Goal: Task Accomplishment & Management: Manage account settings

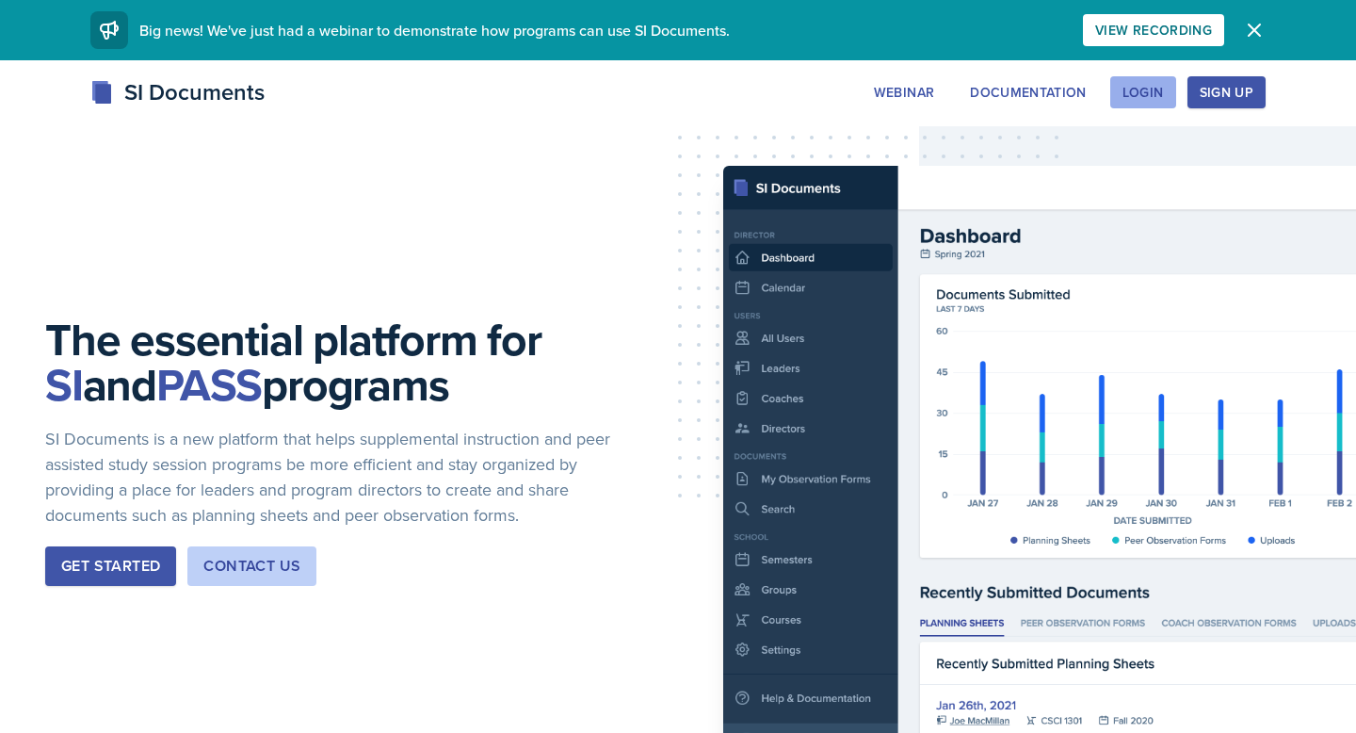
click at [1153, 85] on div "Login" at bounding box center [1143, 92] width 41 height 15
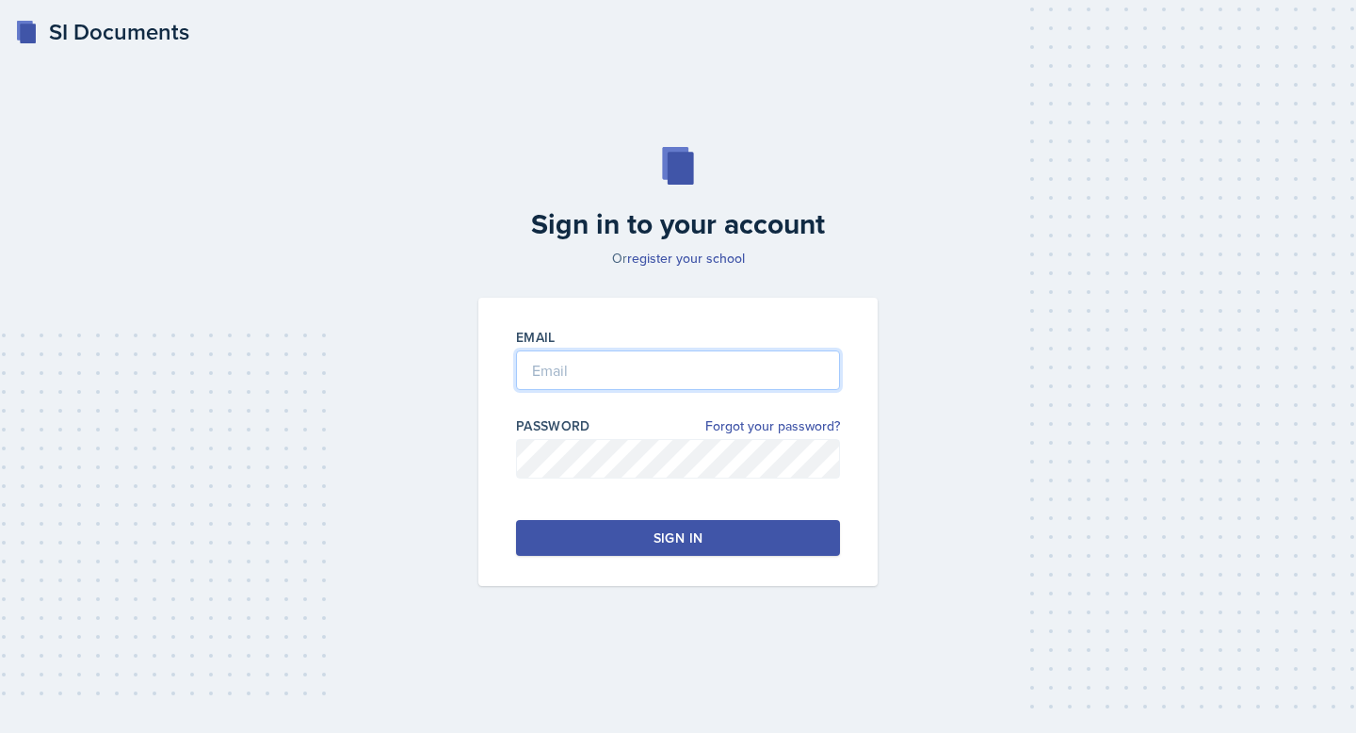
click at [784, 353] on input "email" at bounding box center [678, 370] width 324 height 40
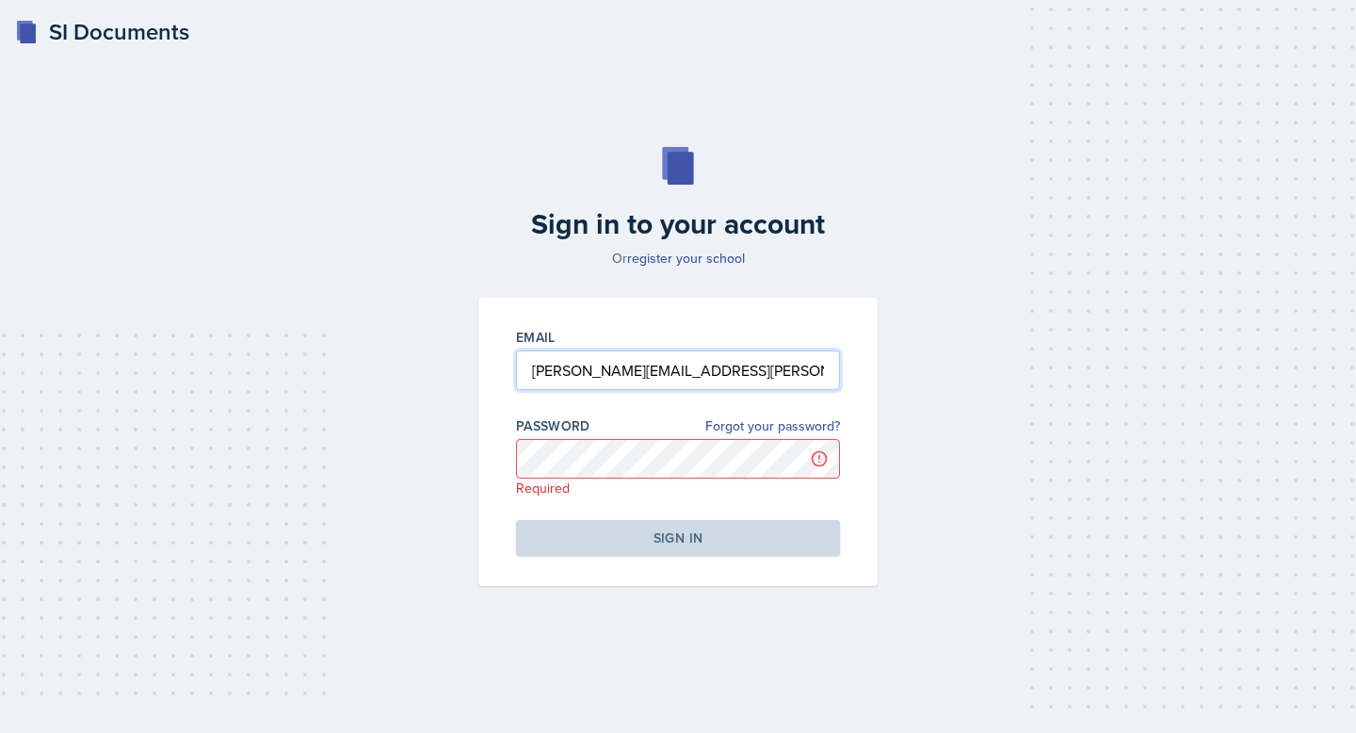
click at [584, 371] on input "langston.hankerson@gmail.com" at bounding box center [678, 370] width 324 height 40
type input "[EMAIL_ADDRESS][DOMAIN_NAME]"
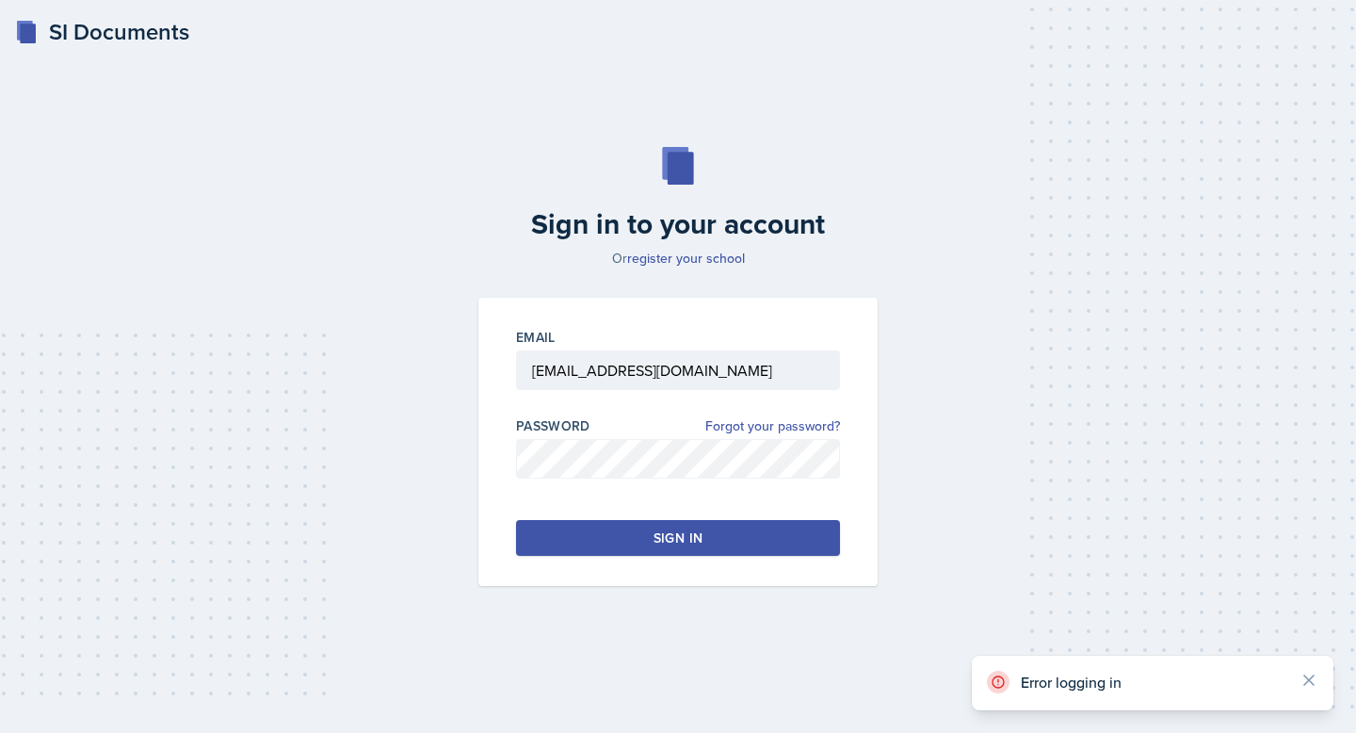
click at [609, 481] on div at bounding box center [678, 488] width 324 height 19
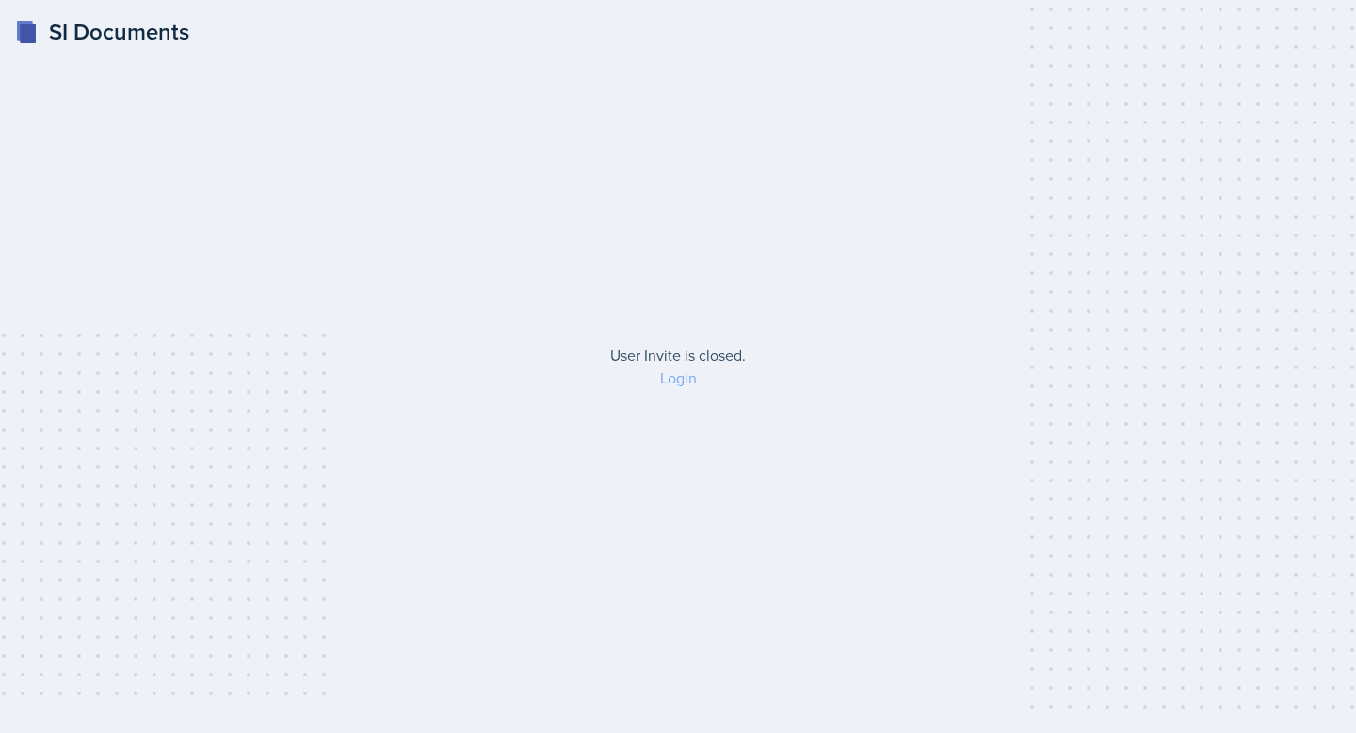
click at [678, 377] on link "Login" at bounding box center [678, 377] width 37 height 21
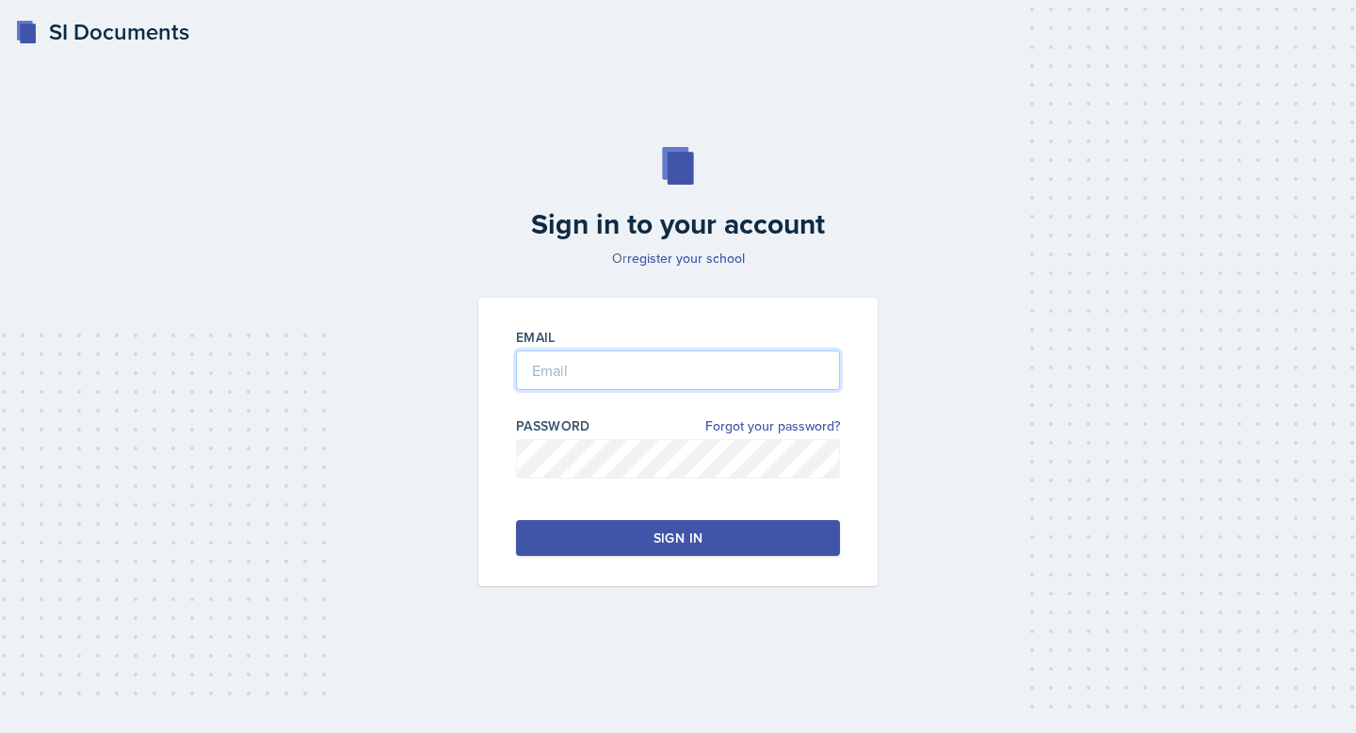
click at [676, 376] on input "email" at bounding box center [678, 370] width 324 height 40
click at [648, 361] on input "email" at bounding box center [678, 370] width 324 height 40
type input "[EMAIL_ADDRESS][DOMAIN_NAME]"
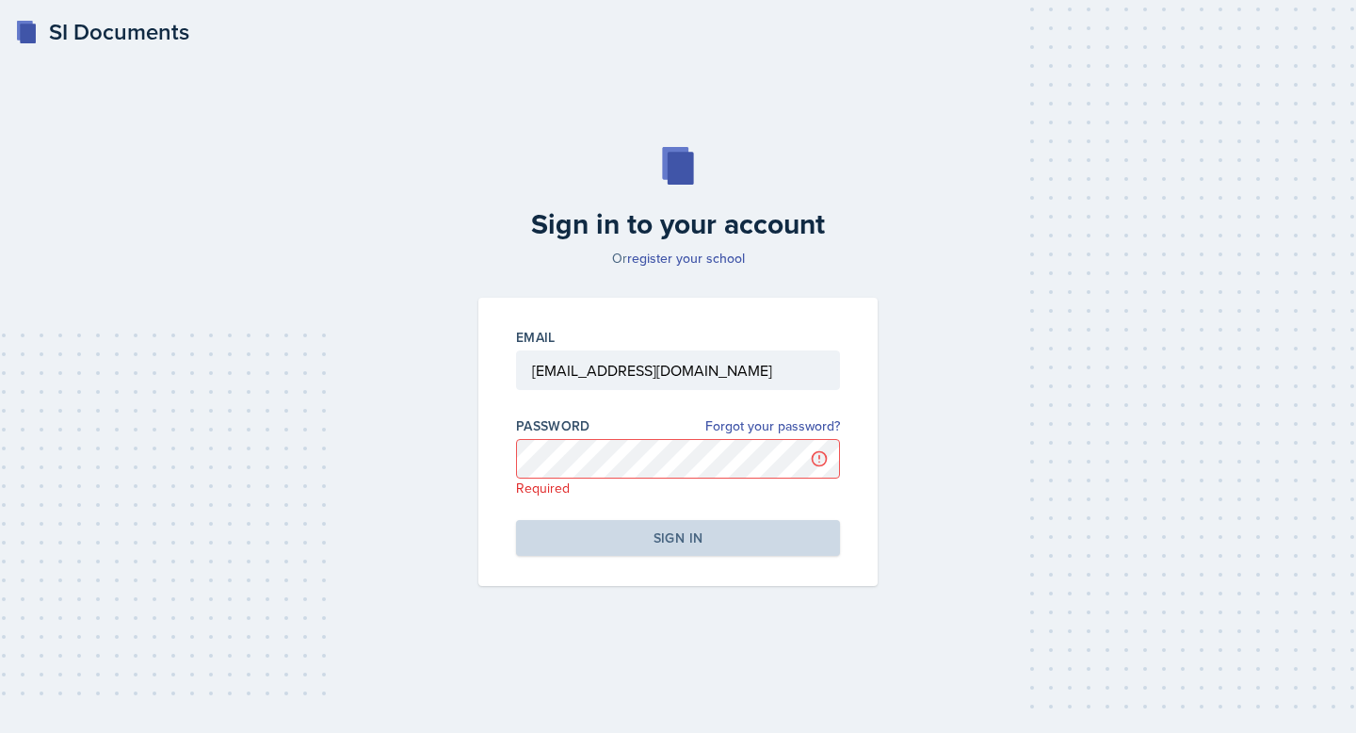
click at [708, 241] on h2 "Sign in to your account" at bounding box center [678, 224] width 422 height 34
click at [708, 256] on link "register your school" at bounding box center [686, 258] width 118 height 19
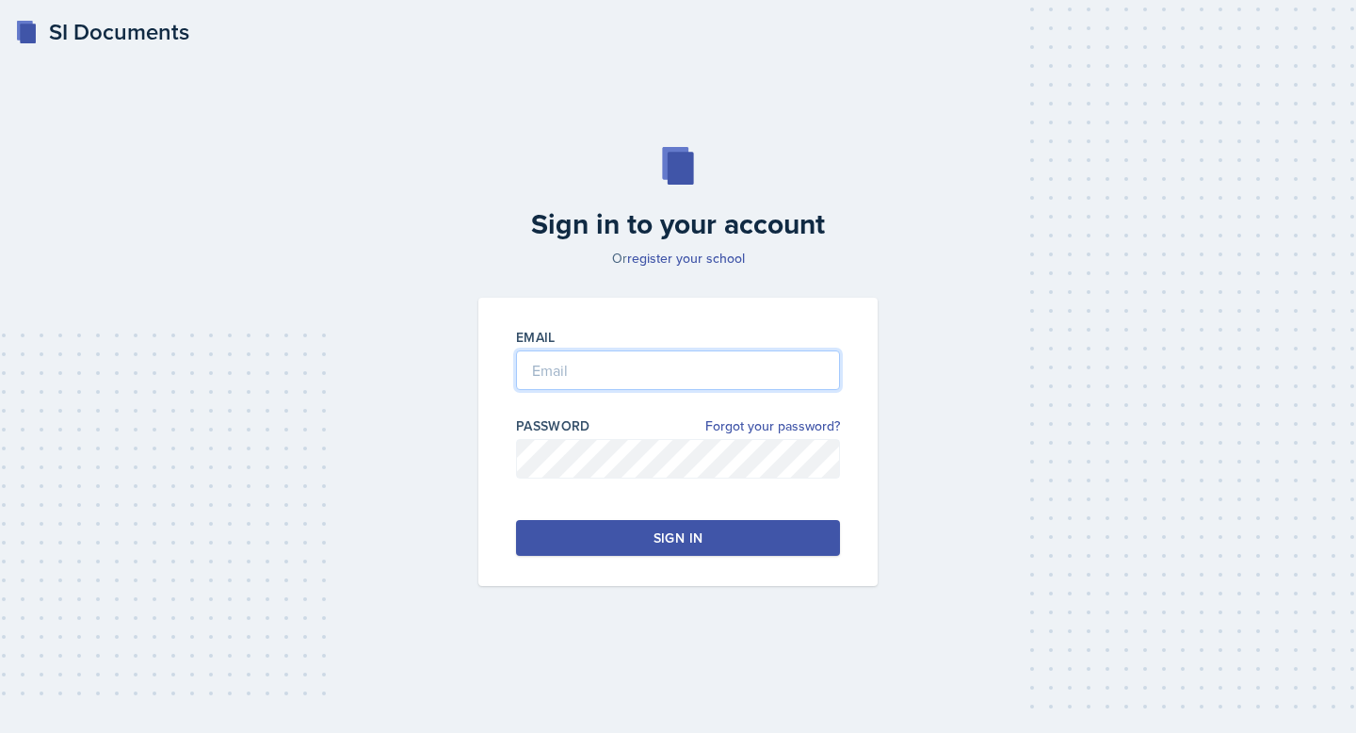
click at [677, 380] on input "email" at bounding box center [678, 370] width 324 height 40
type input "[EMAIL_ADDRESS][DOMAIN_NAME]"
click at [803, 423] on link "Forgot your password?" at bounding box center [773, 426] width 135 height 20
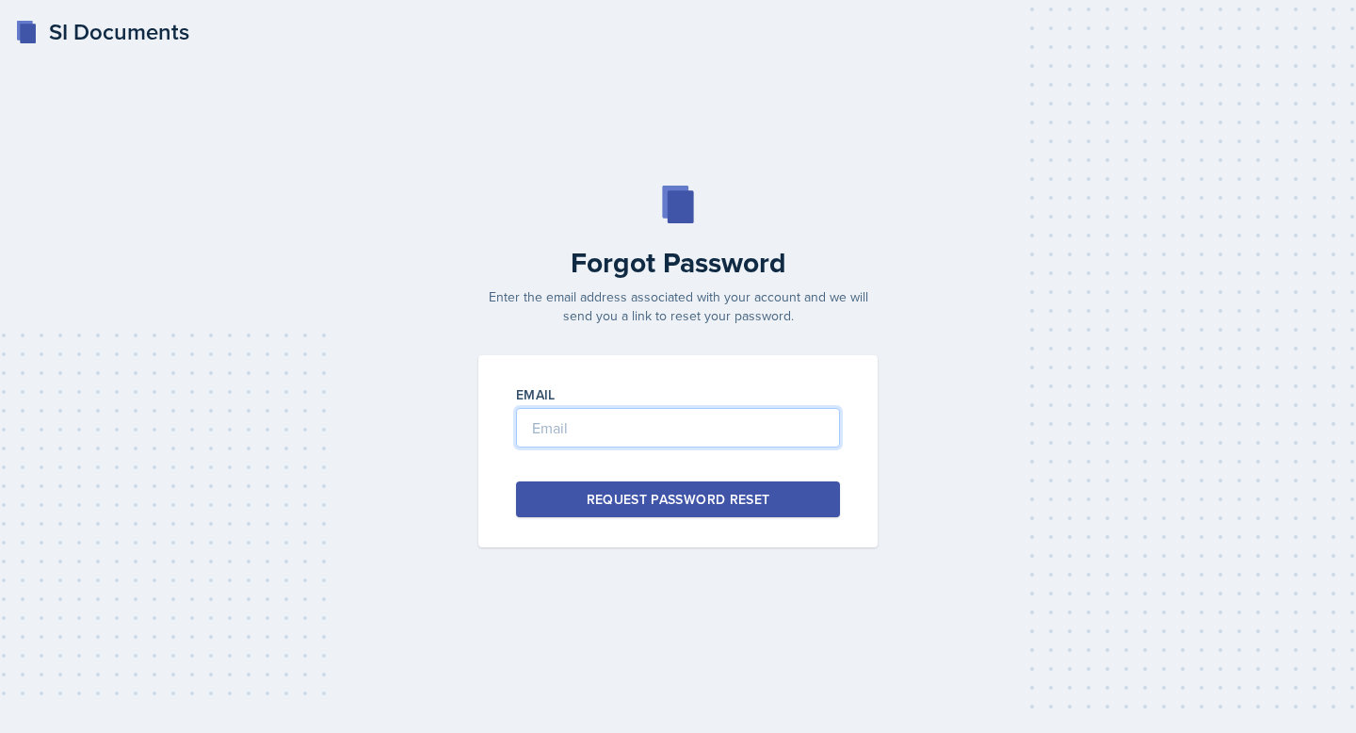
click at [709, 412] on input "email" at bounding box center [678, 428] width 324 height 40
type input "[EMAIL_ADDRESS][DOMAIN_NAME]"
click at [691, 497] on div "Request Password Reset" at bounding box center [679, 499] width 184 height 19
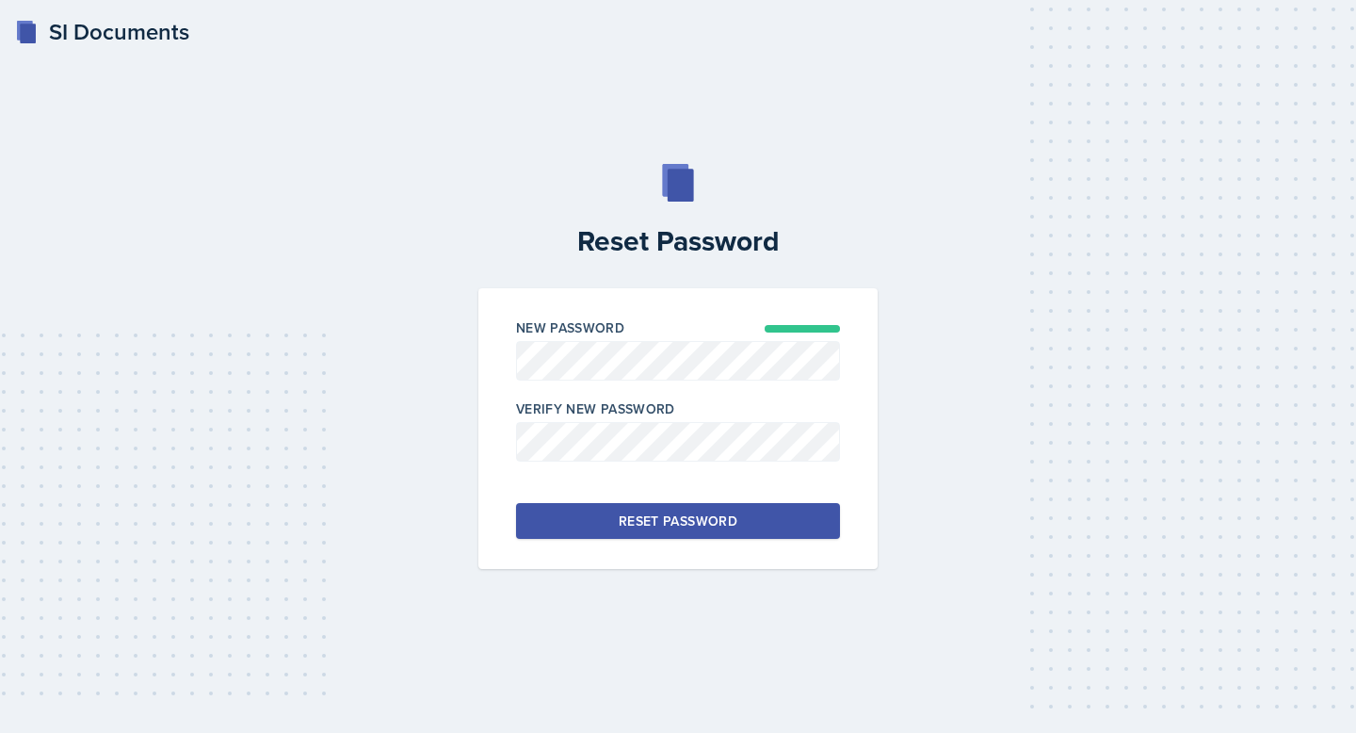
click at [697, 510] on button "Reset Password" at bounding box center [678, 521] width 324 height 36
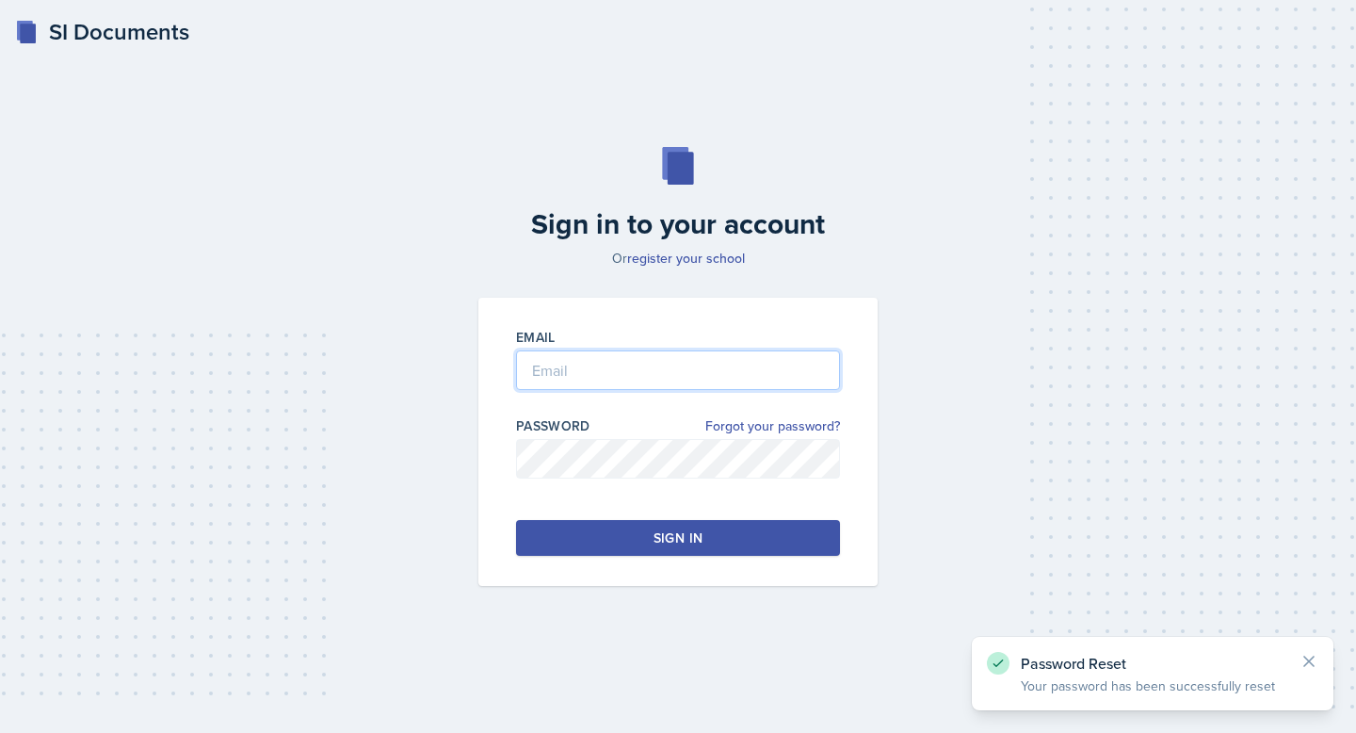
click at [646, 372] on input "email" at bounding box center [678, 370] width 324 height 40
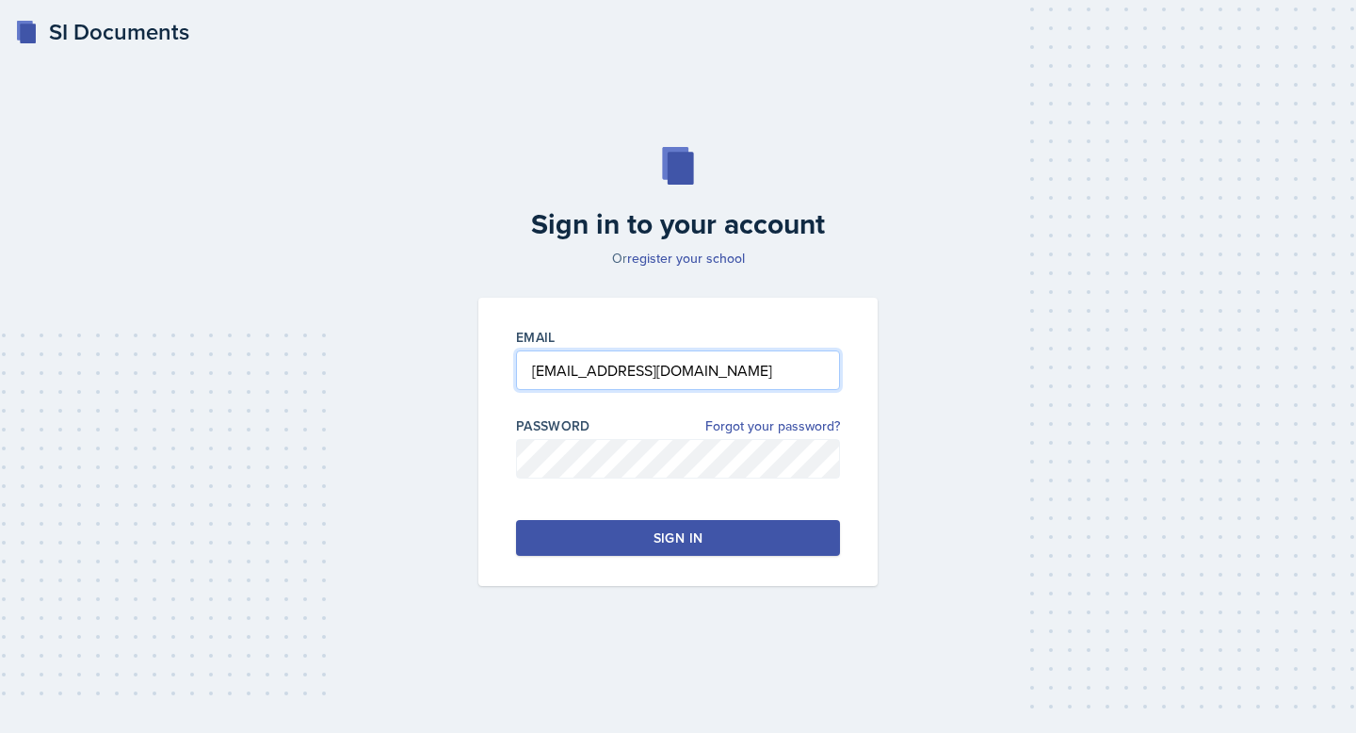
type input "[EMAIL_ADDRESS][DOMAIN_NAME]"
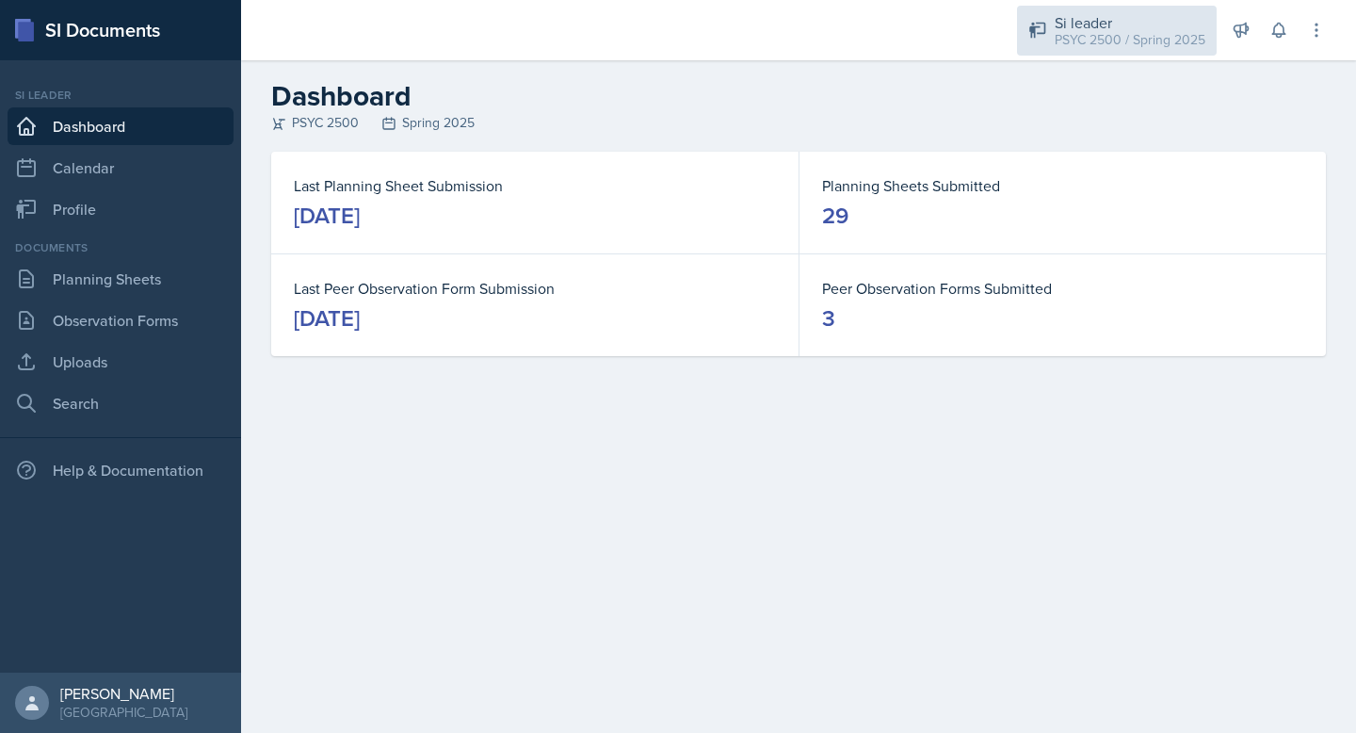
click at [1139, 34] on div "PSYC 2500 / Spring 2025" at bounding box center [1130, 40] width 151 height 20
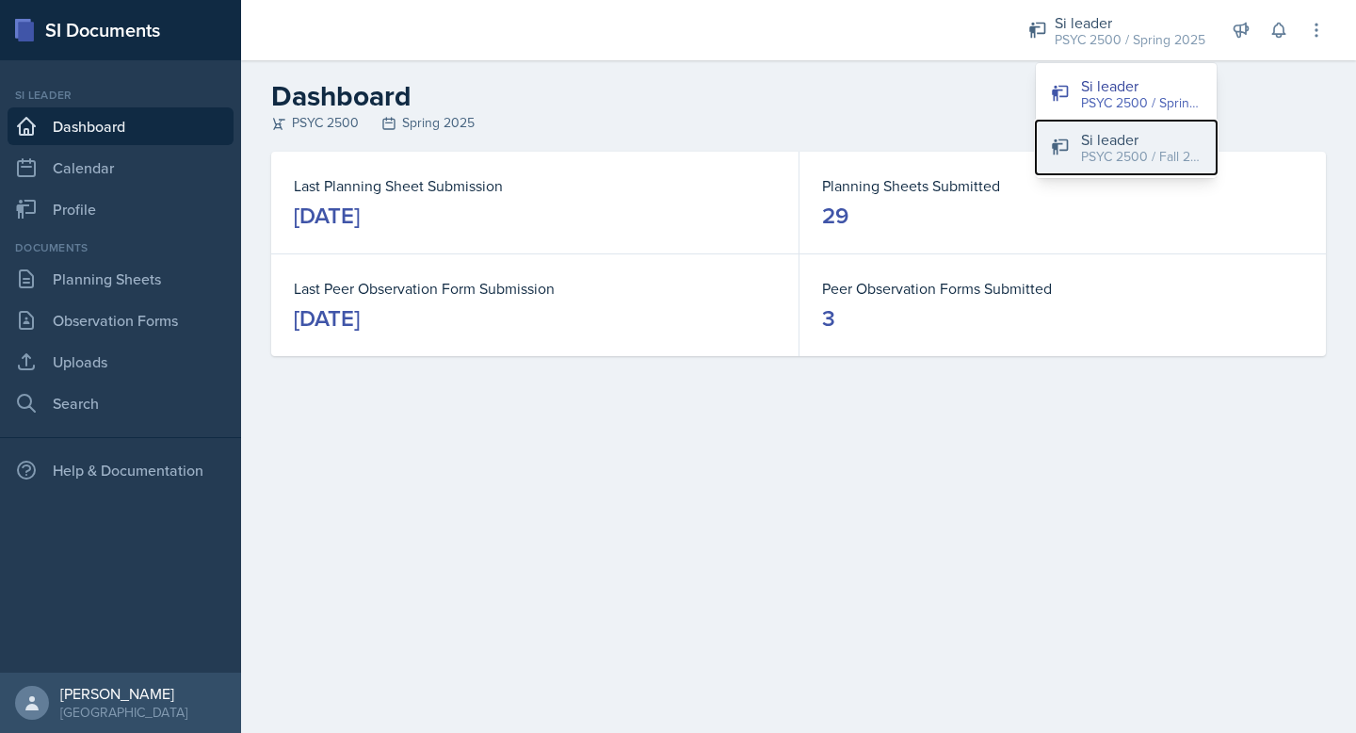
click at [1134, 148] on div "PSYC 2500 / Fall 2025" at bounding box center [1141, 157] width 121 height 20
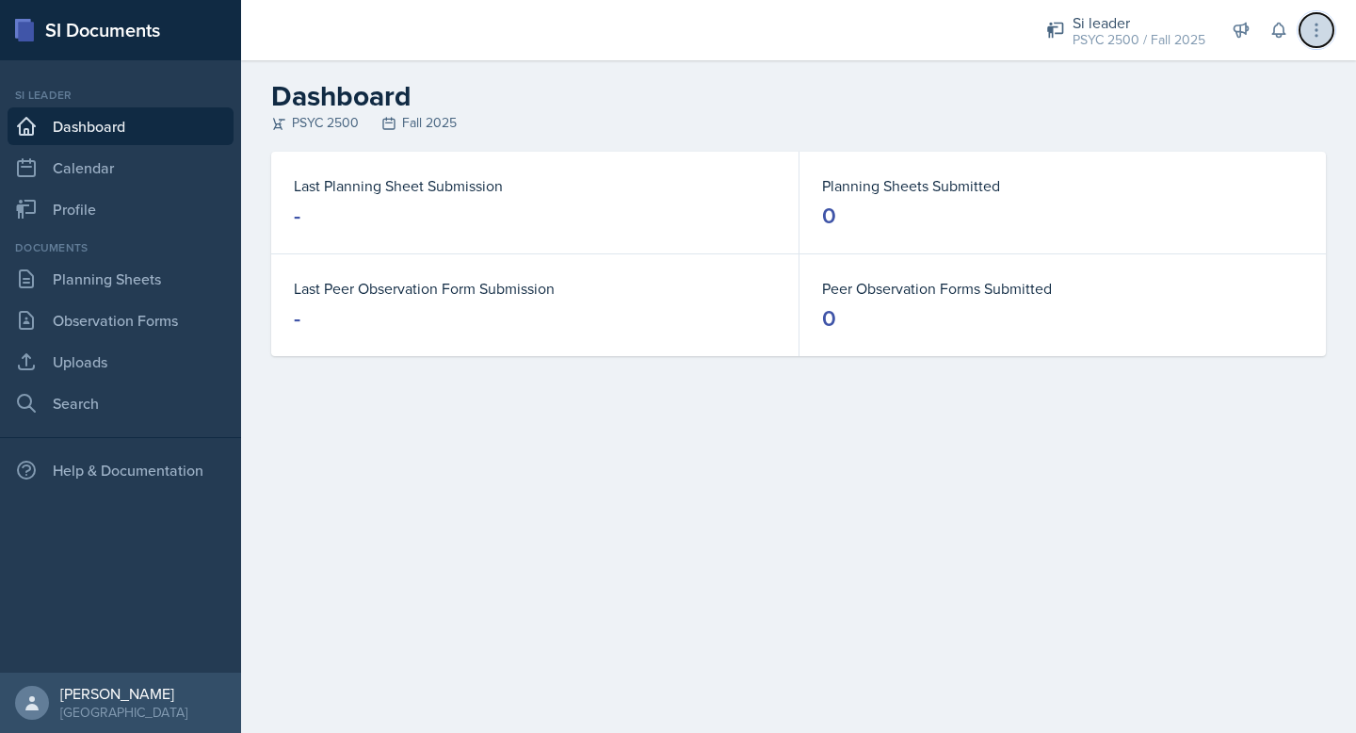
click at [1307, 31] on icon at bounding box center [1316, 30] width 19 height 19
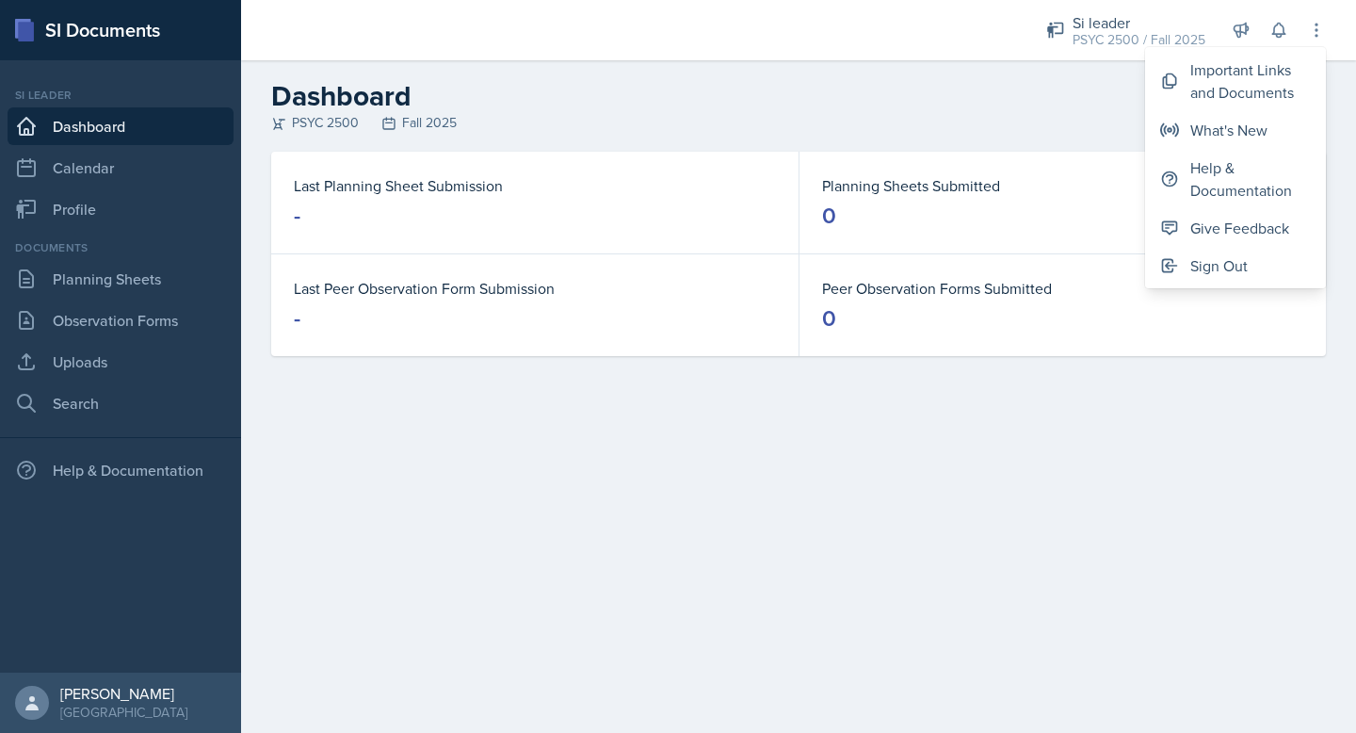
click at [952, 62] on header "Dashboard PSYC 2500 Fall 2025" at bounding box center [798, 105] width 1115 height 91
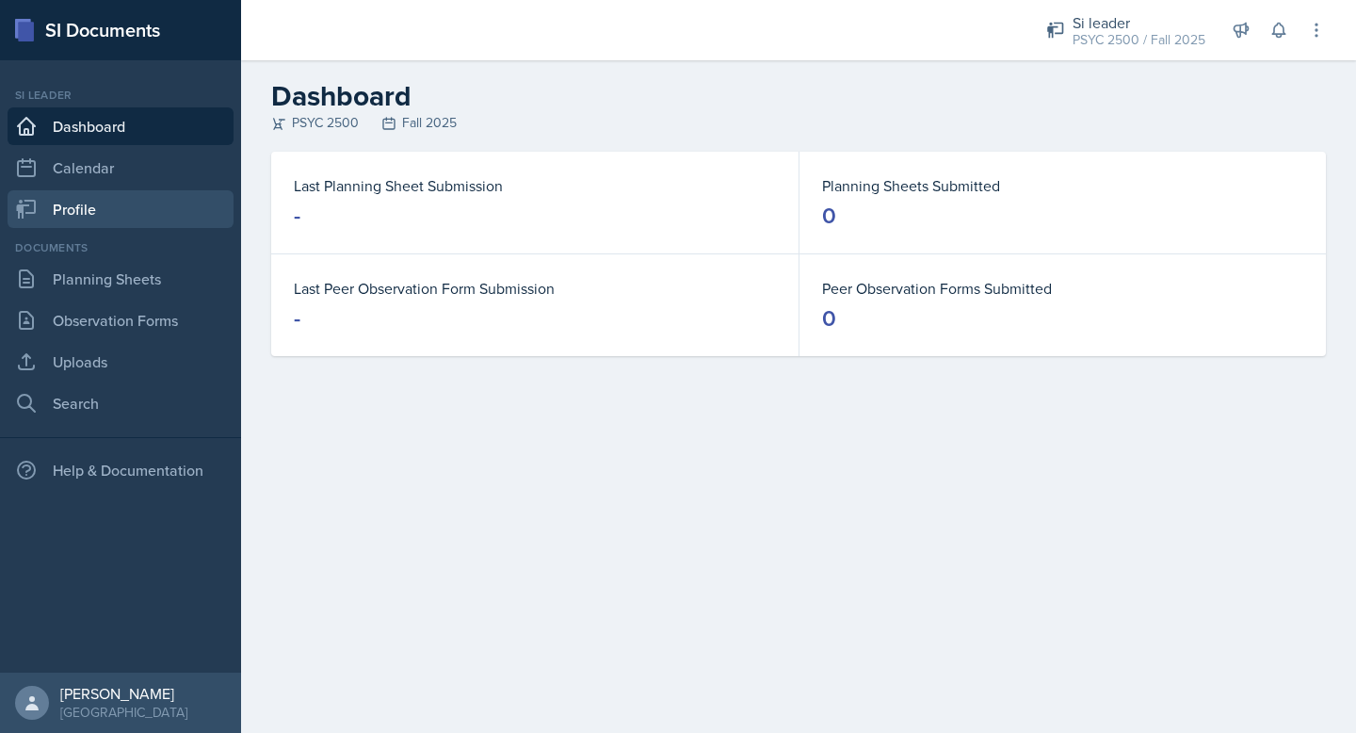
click at [97, 218] on link "Profile" at bounding box center [121, 209] width 226 height 38
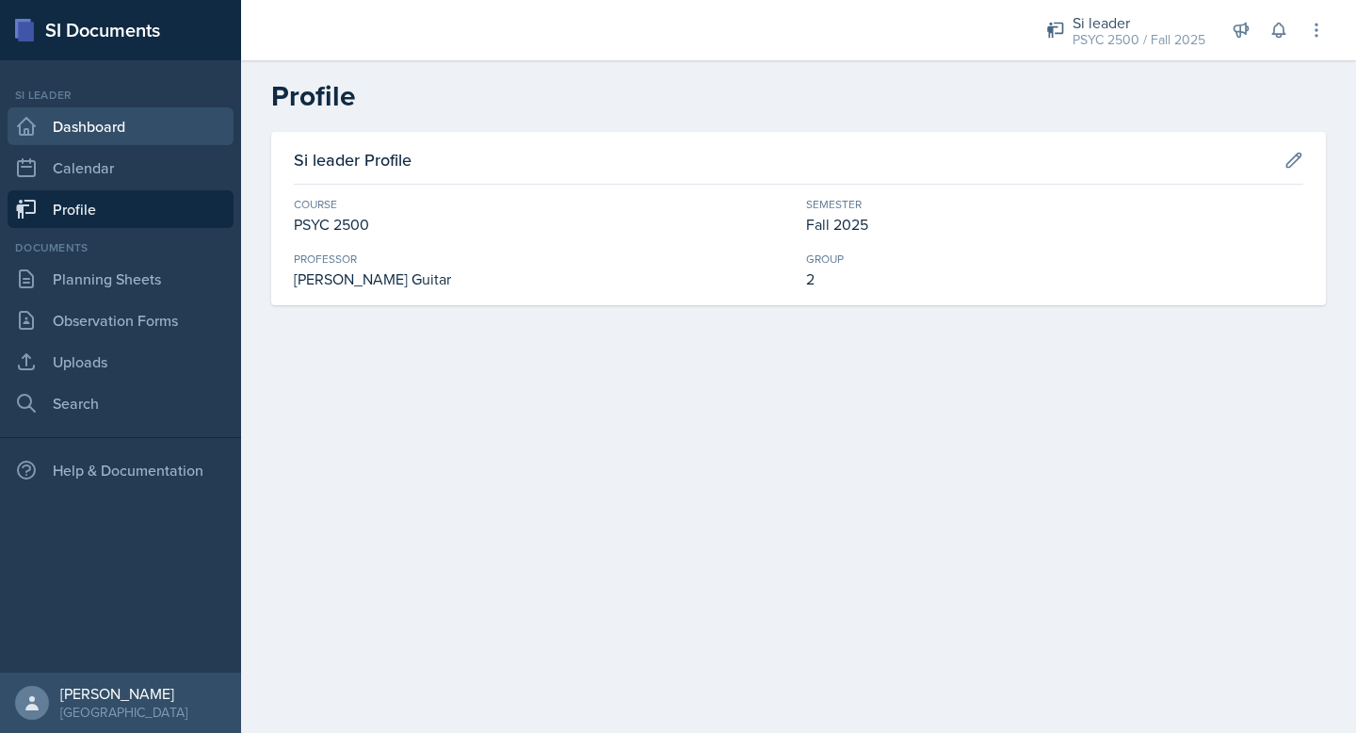
click at [112, 126] on link "Dashboard" at bounding box center [121, 126] width 226 height 38
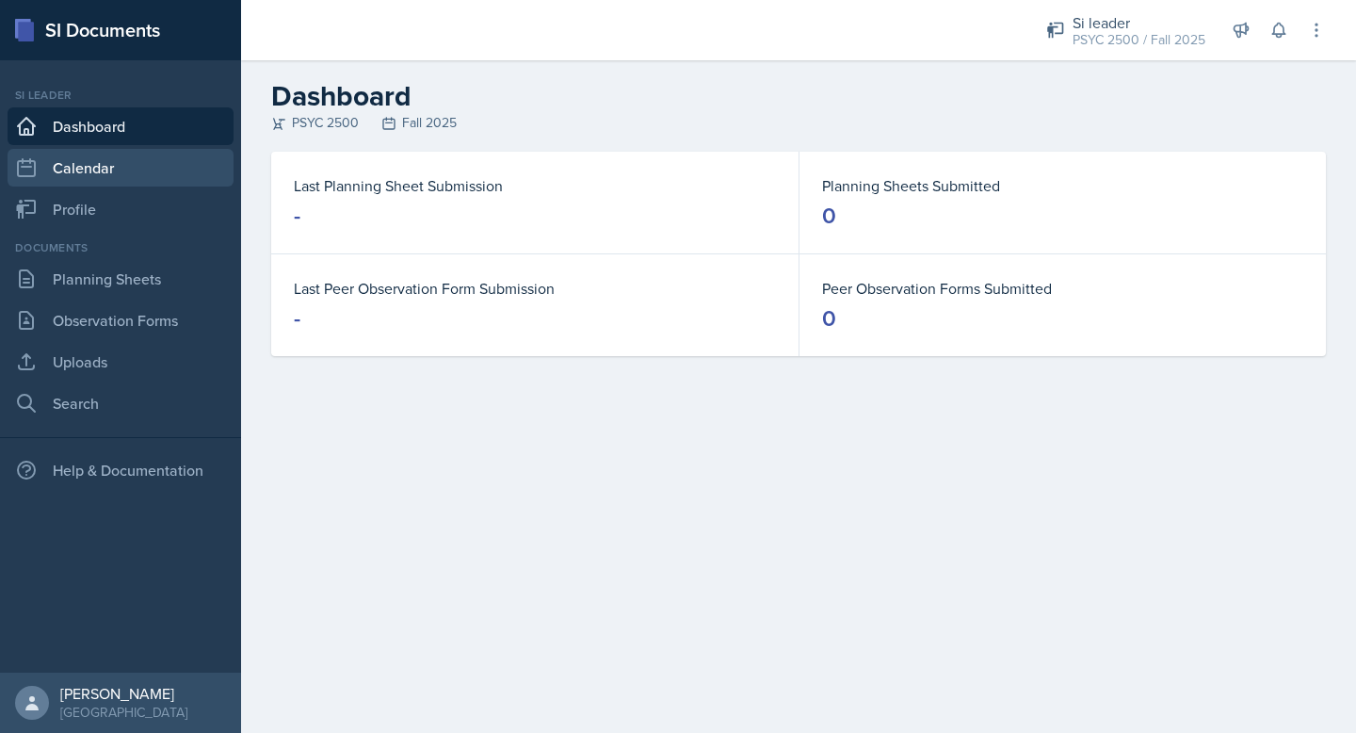
click at [122, 169] on link "Calendar" at bounding box center [121, 168] width 226 height 38
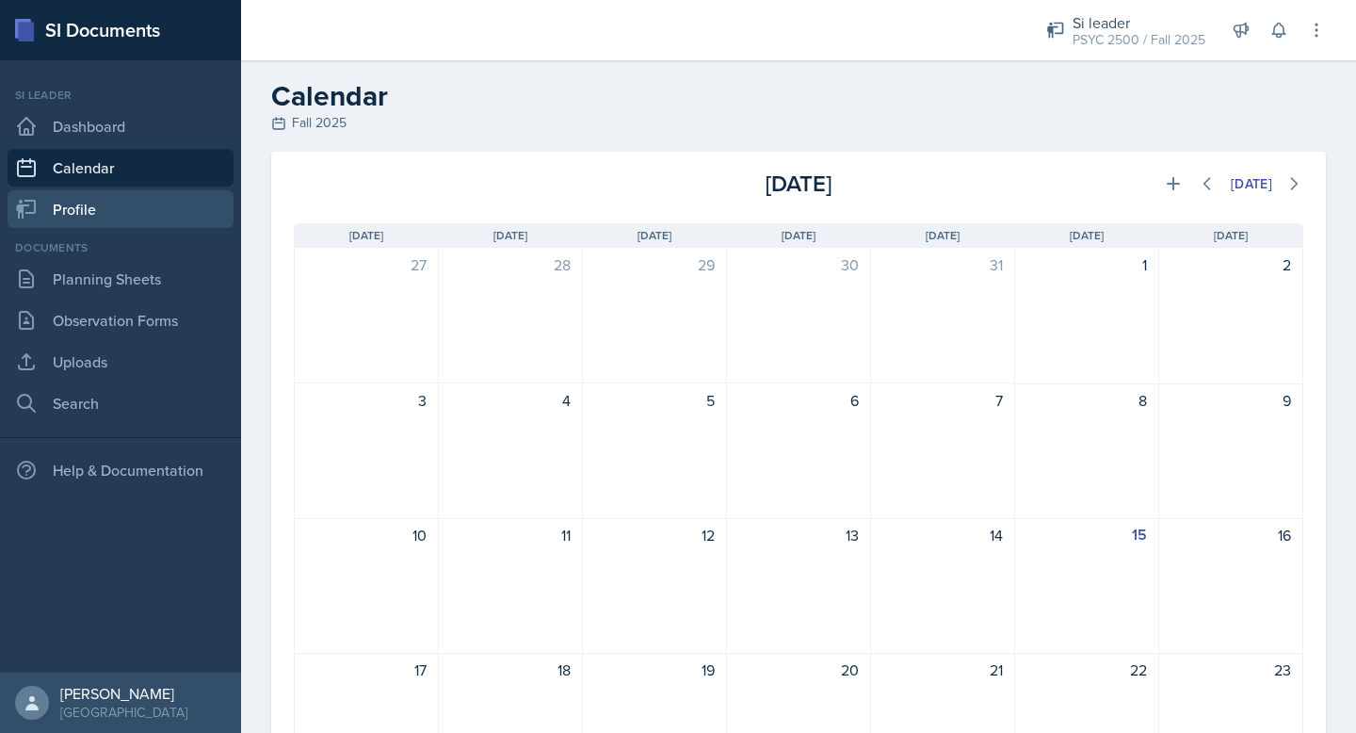
click at [136, 206] on link "Profile" at bounding box center [121, 209] width 226 height 38
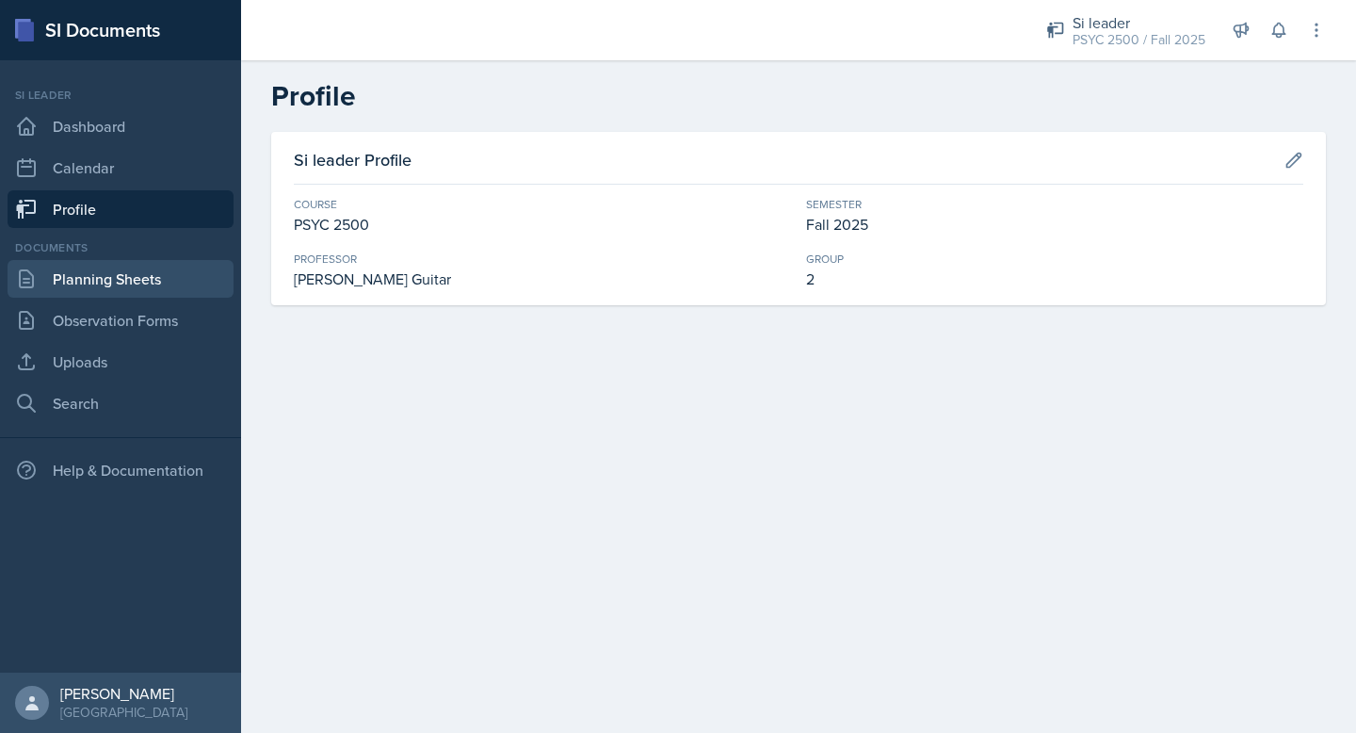
click at [165, 295] on link "Planning Sheets" at bounding box center [121, 279] width 226 height 38
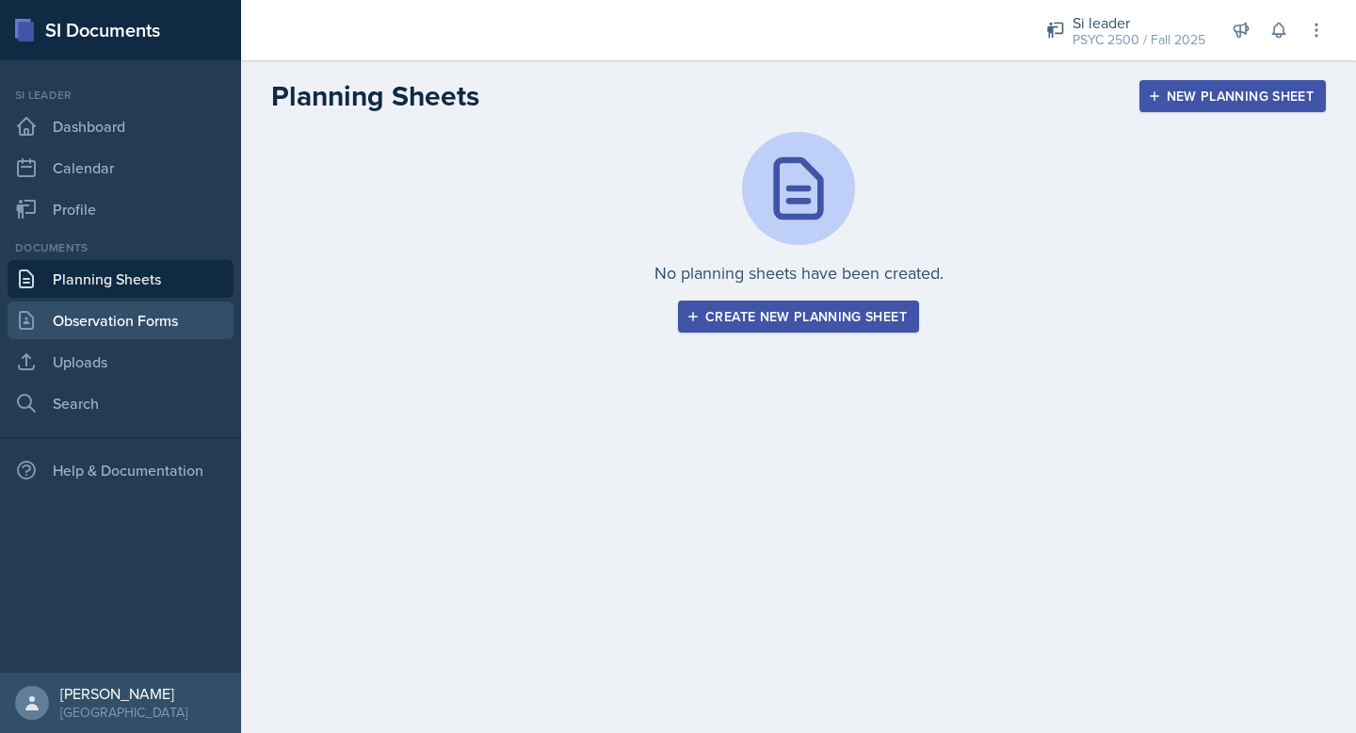
click at [170, 337] on link "Observation Forms" at bounding box center [121, 320] width 226 height 38
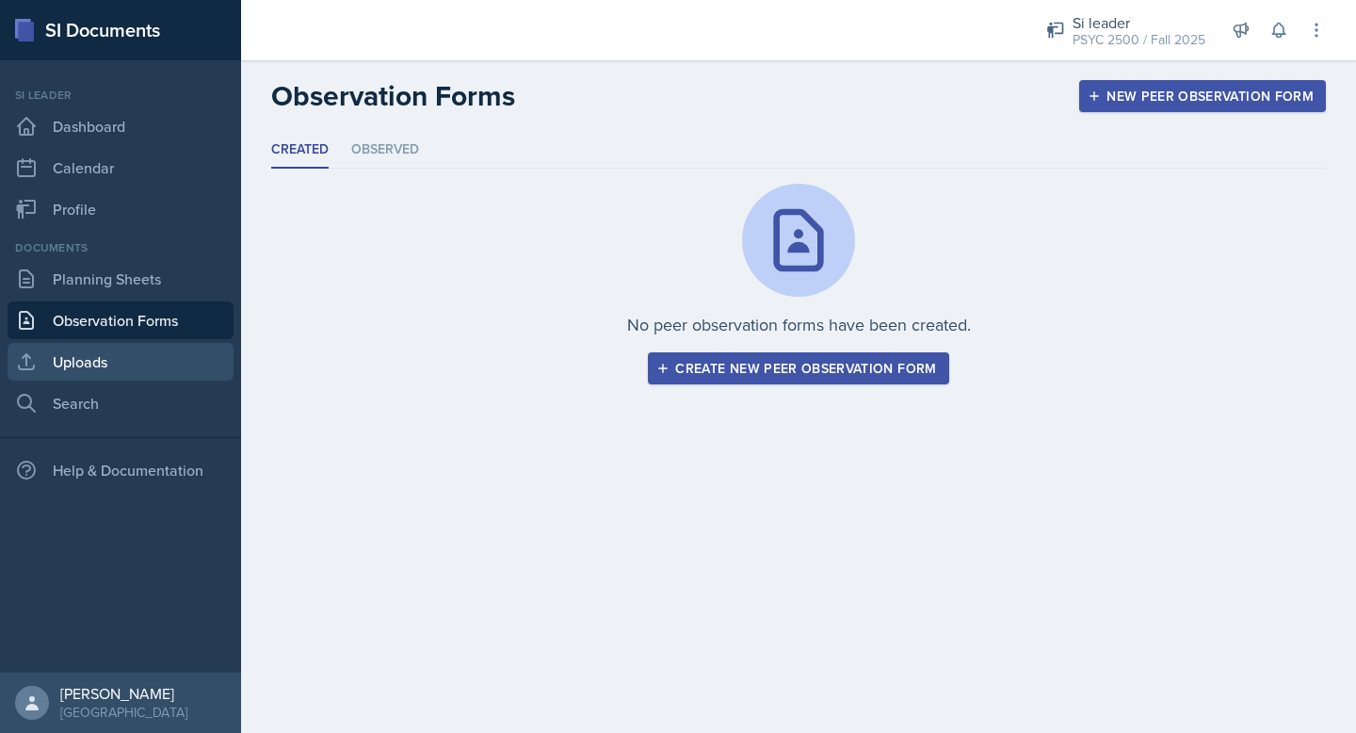
click at [170, 372] on link "Uploads" at bounding box center [121, 362] width 226 height 38
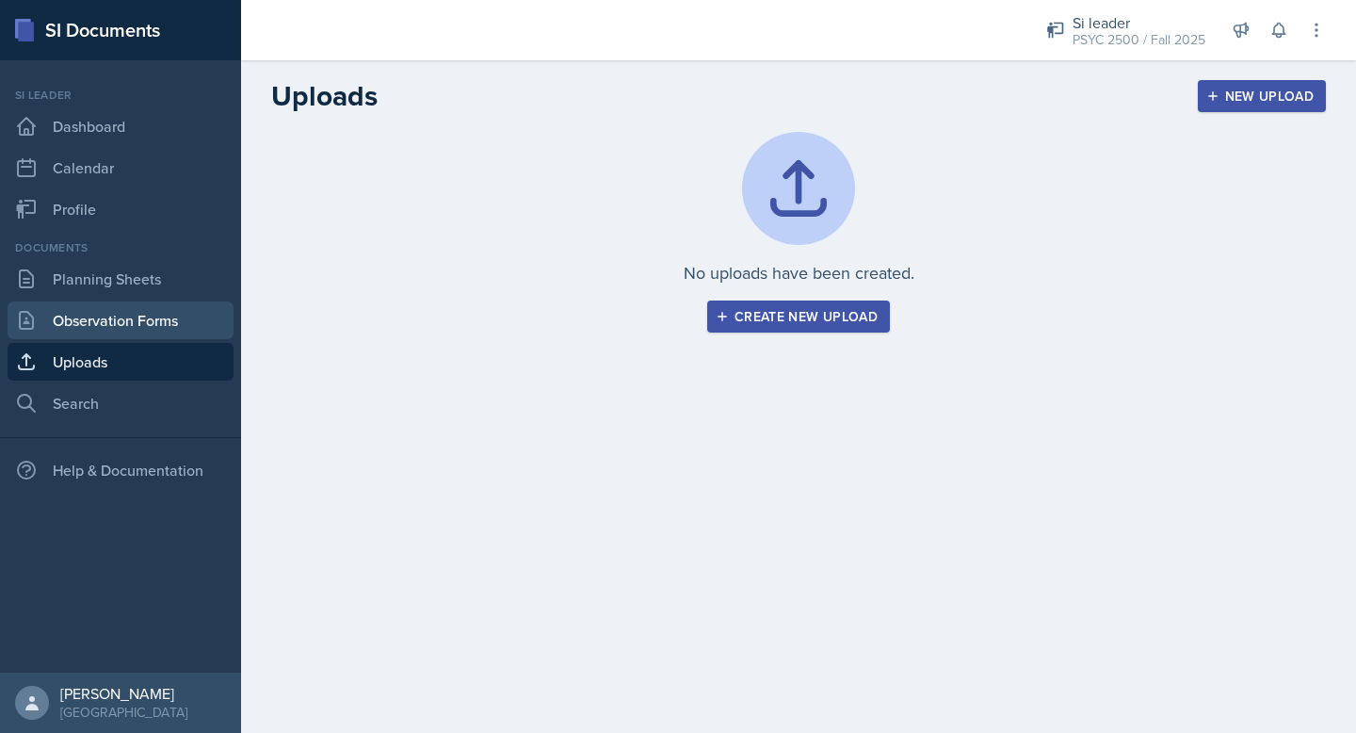
click at [158, 333] on link "Observation Forms" at bounding box center [121, 320] width 226 height 38
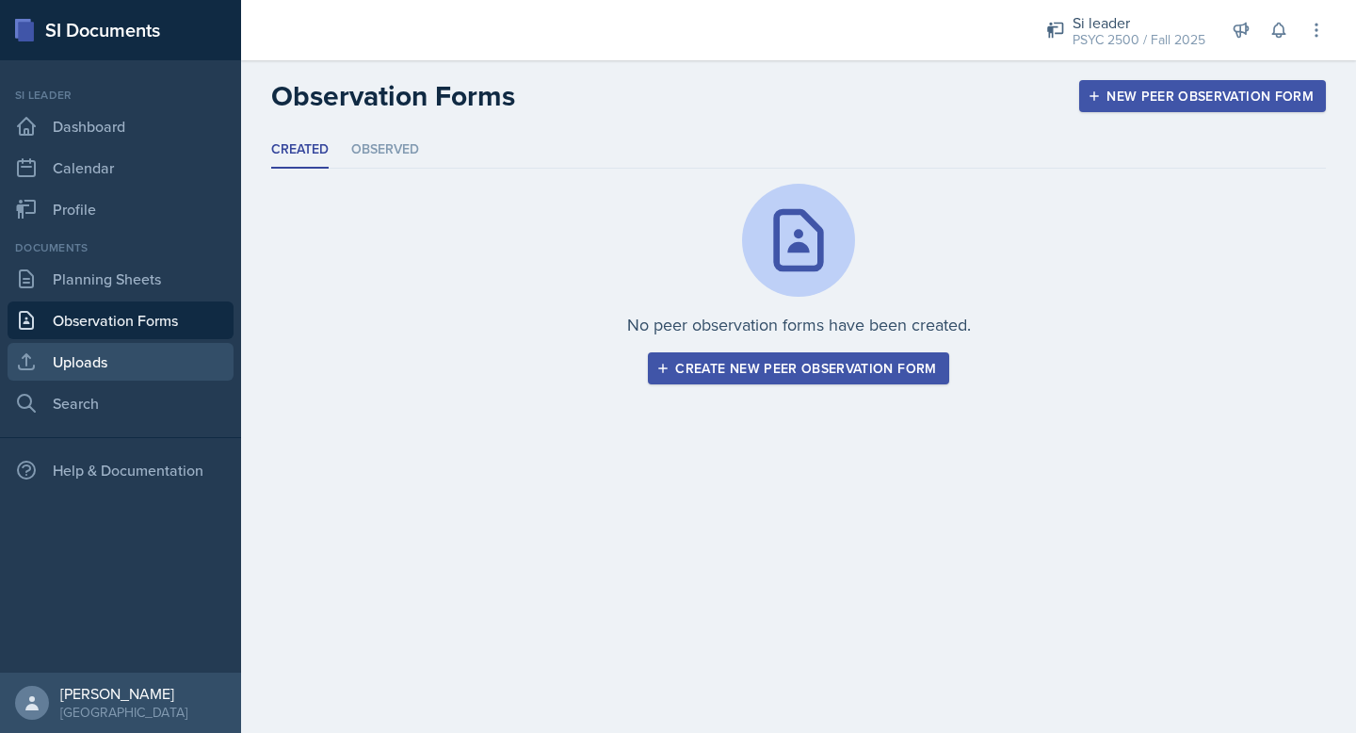
click at [152, 364] on link "Uploads" at bounding box center [121, 362] width 226 height 38
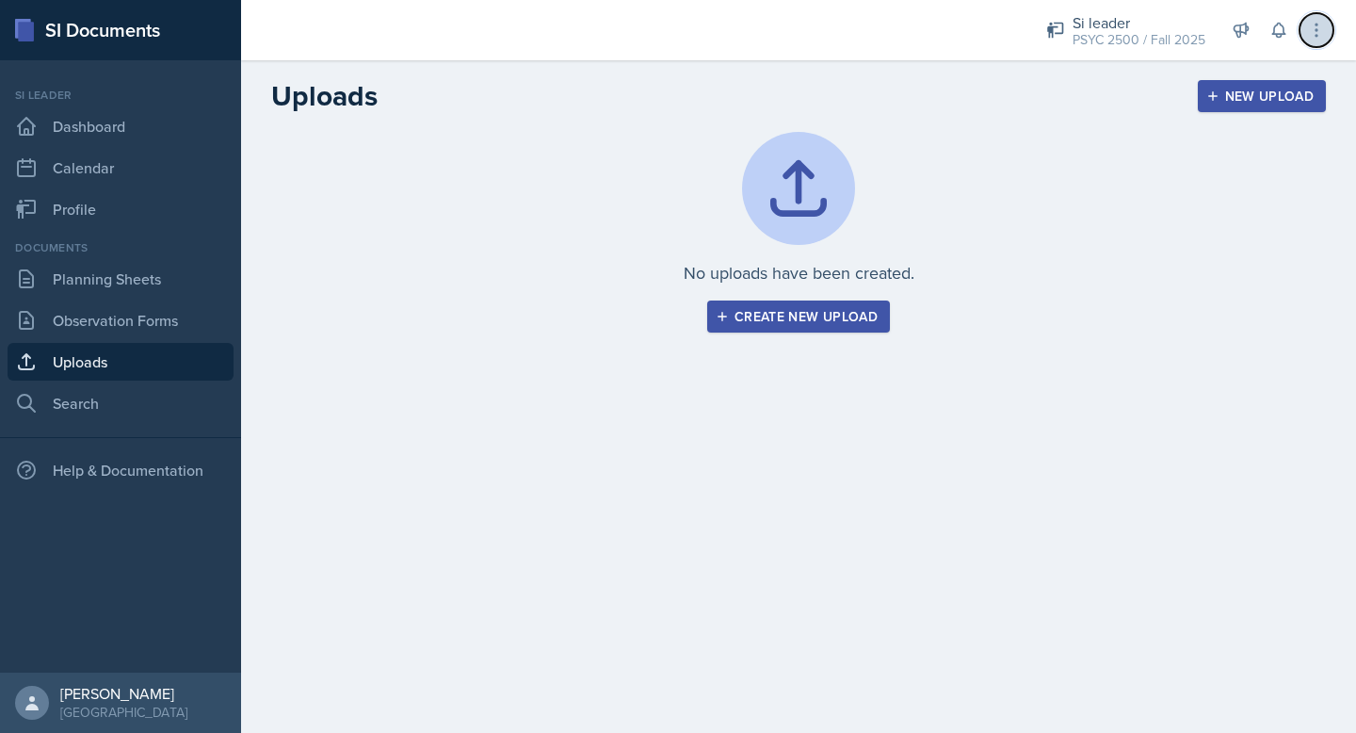
click at [1312, 25] on icon at bounding box center [1316, 30] width 19 height 19
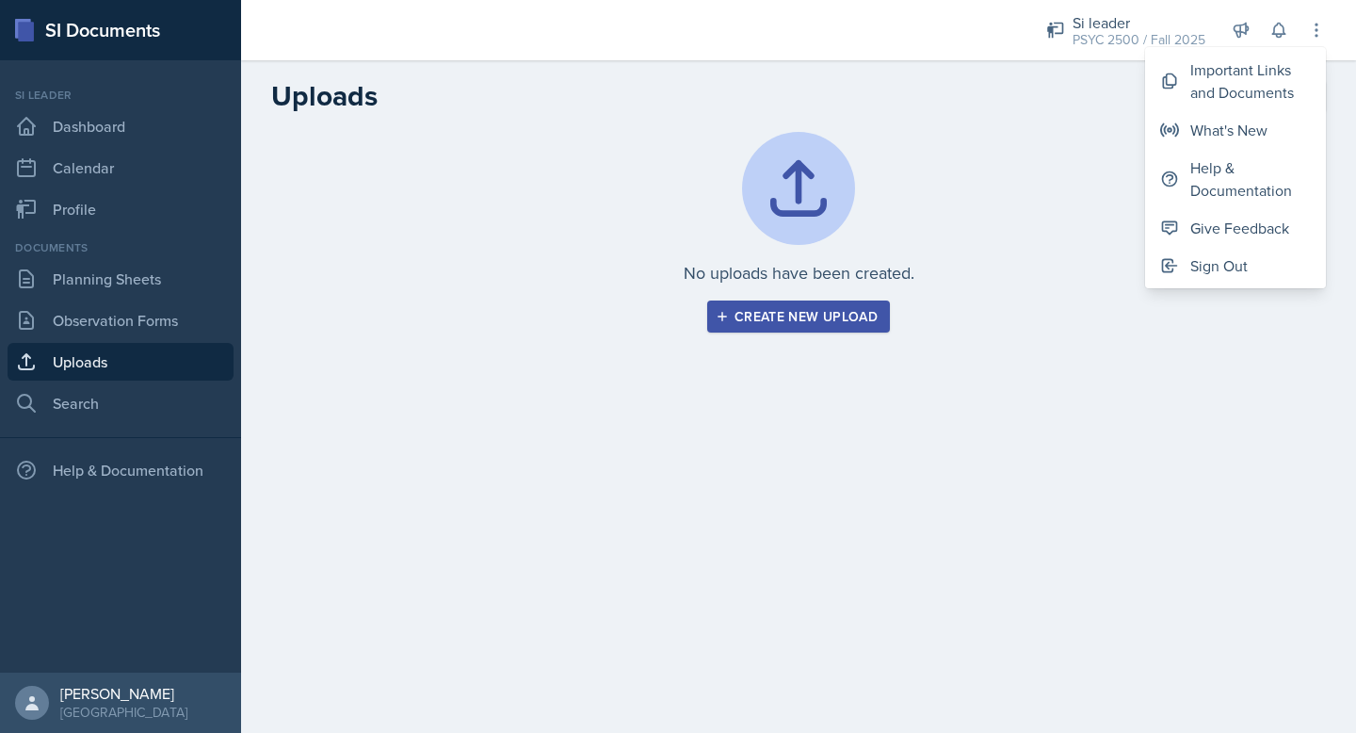
click at [1070, 209] on div "No uploads have been created. Create new upload" at bounding box center [798, 232] width 1055 height 201
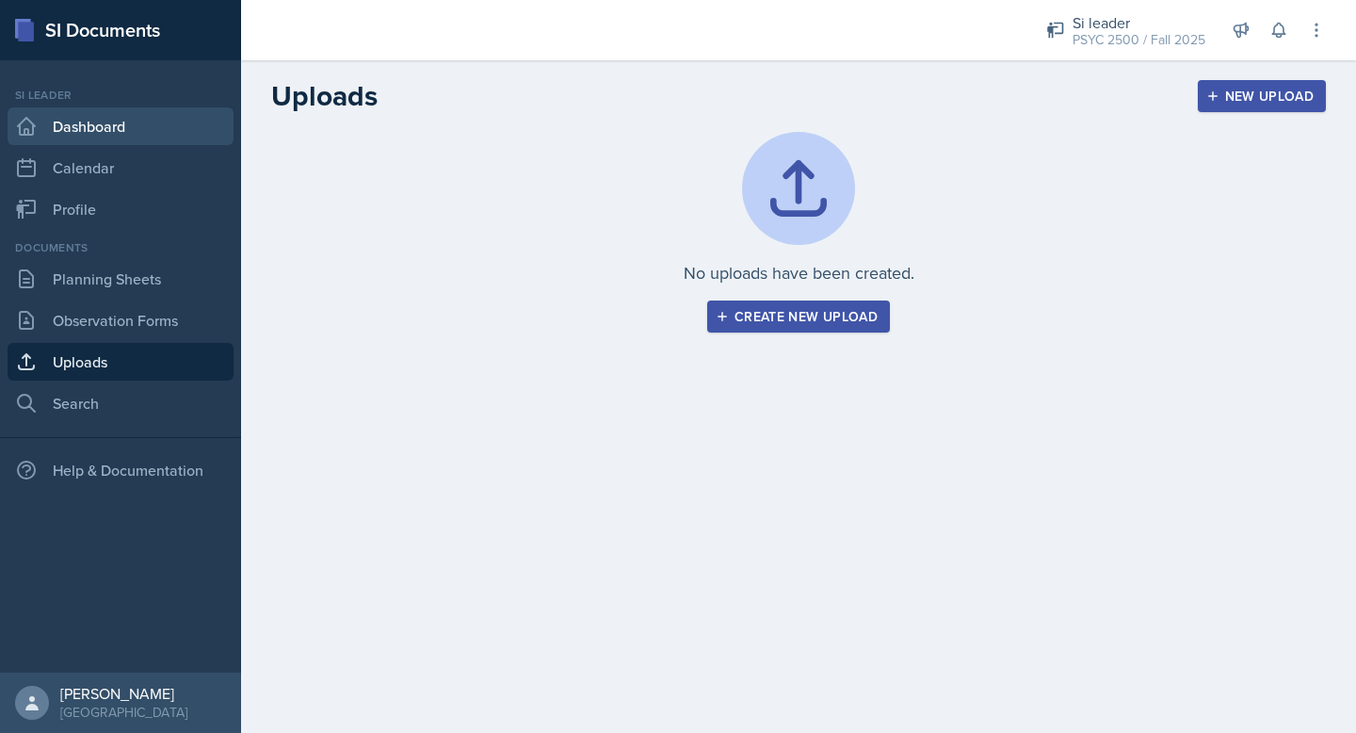
click at [206, 132] on link "Dashboard" at bounding box center [121, 126] width 226 height 38
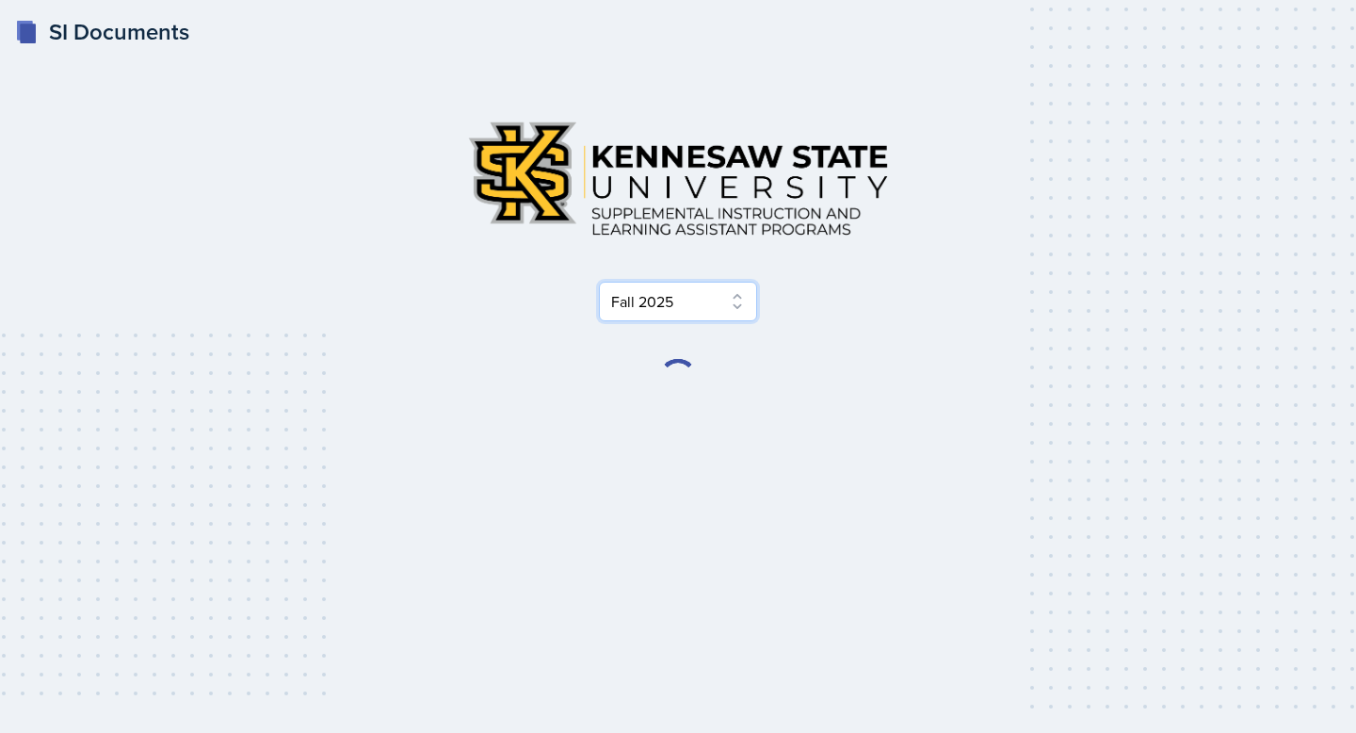
click at [666, 305] on select "Select Semester Fall 2025 Summer 2025 Spring 2025 Fall 2024 Summer 2024 Spring …" at bounding box center [678, 302] width 158 height 40
click at [599, 282] on select "Select Semester Fall 2025 Summer 2025 Spring 2025 Fall 2024 Summer 2024 Spring …" at bounding box center [678, 302] width 158 height 40
click at [671, 304] on select "Select Semester Fall 2025 Summer 2025 Spring 2025 Fall 2024 Summer 2024 Spring …" at bounding box center [678, 302] width 158 height 40
select select "a8ed5ca7-d3a3-44eb-ad59-ceca828f7d72"
click at [599, 282] on select "Select Semester Fall 2025 Summer 2025 Spring 2025 Fall 2024 Summer 2024 Spring …" at bounding box center [678, 302] width 158 height 40
